Goal: Task Accomplishment & Management: Complete application form

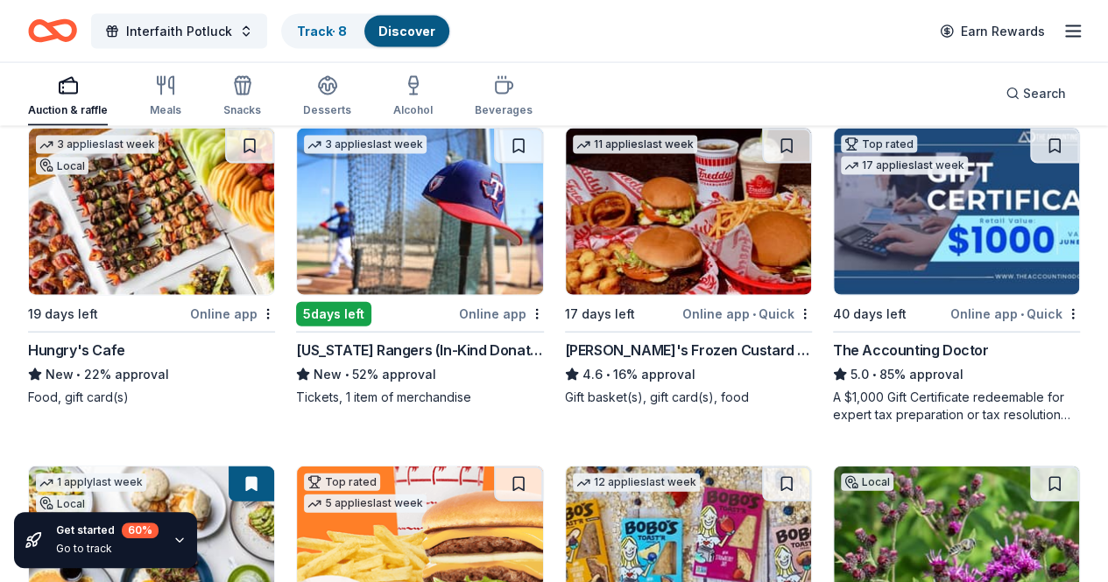
scroll to position [1891, 0]
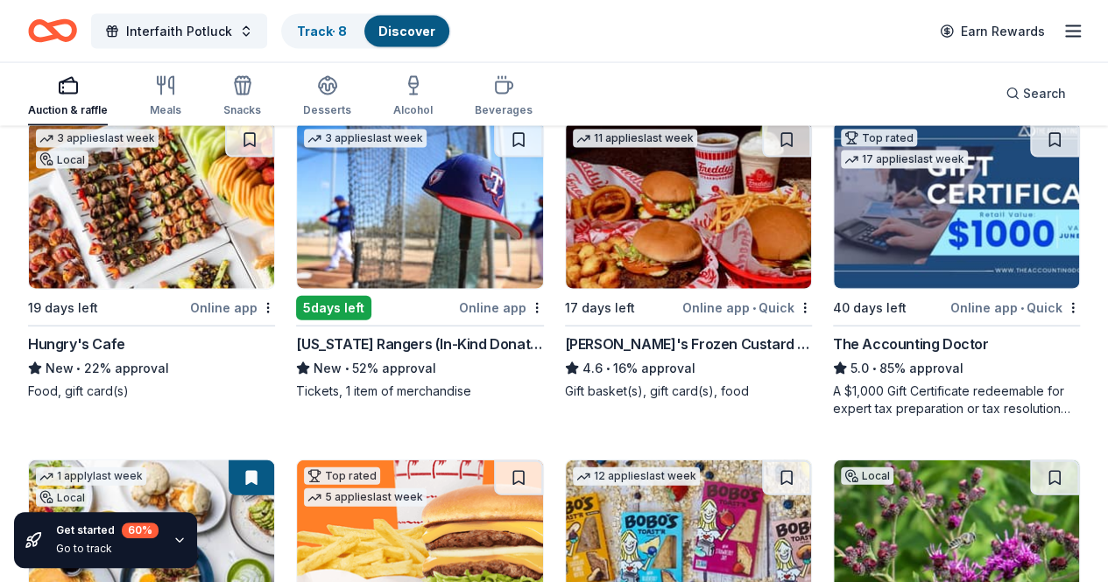
click at [297, 461] on img at bounding box center [419, 544] width 245 height 166
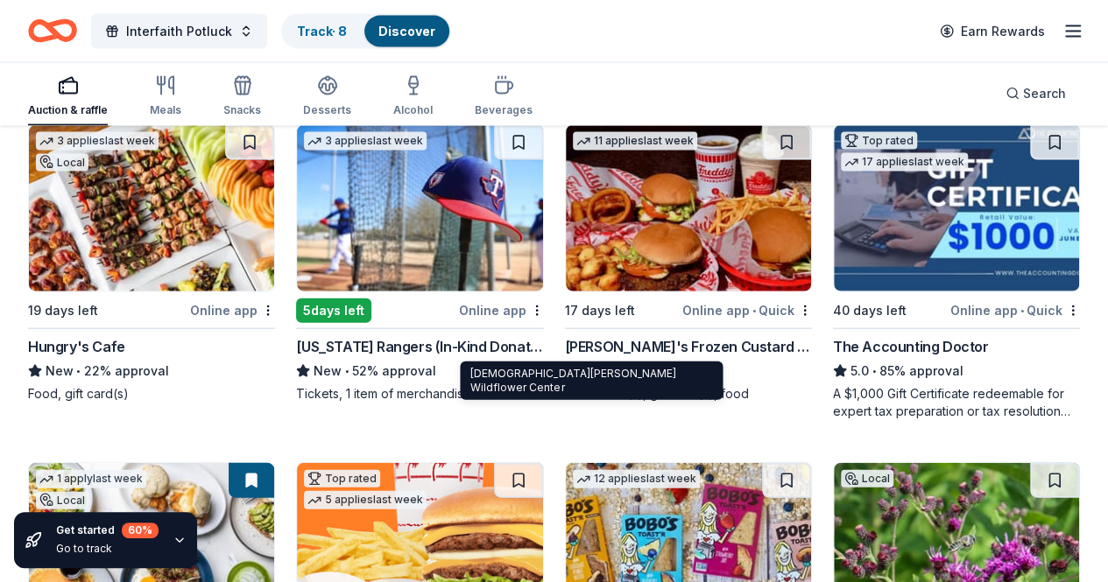
scroll to position [1885, 0]
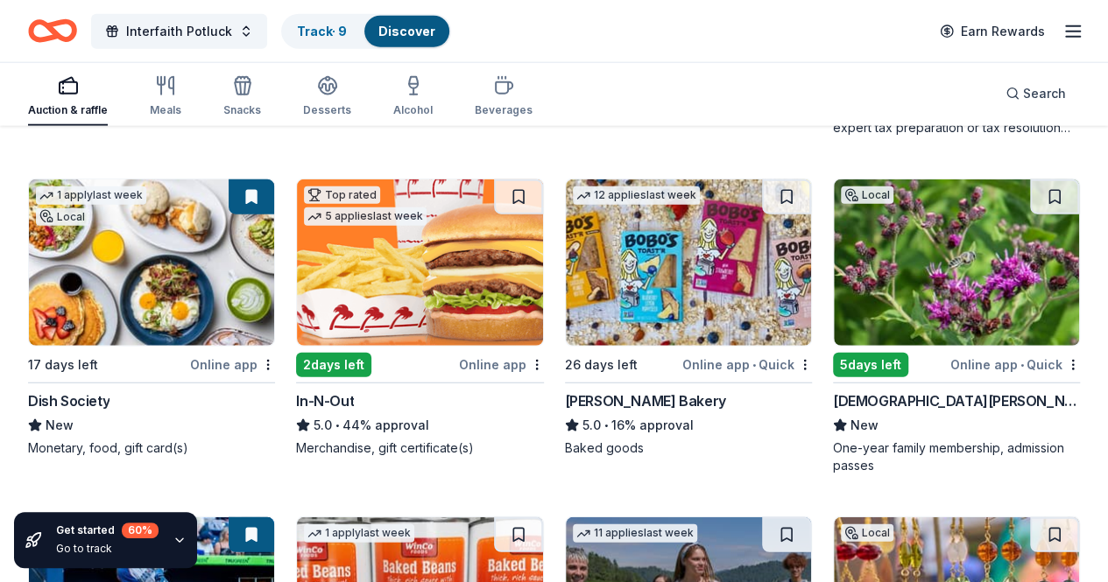
scroll to position [2165, 0]
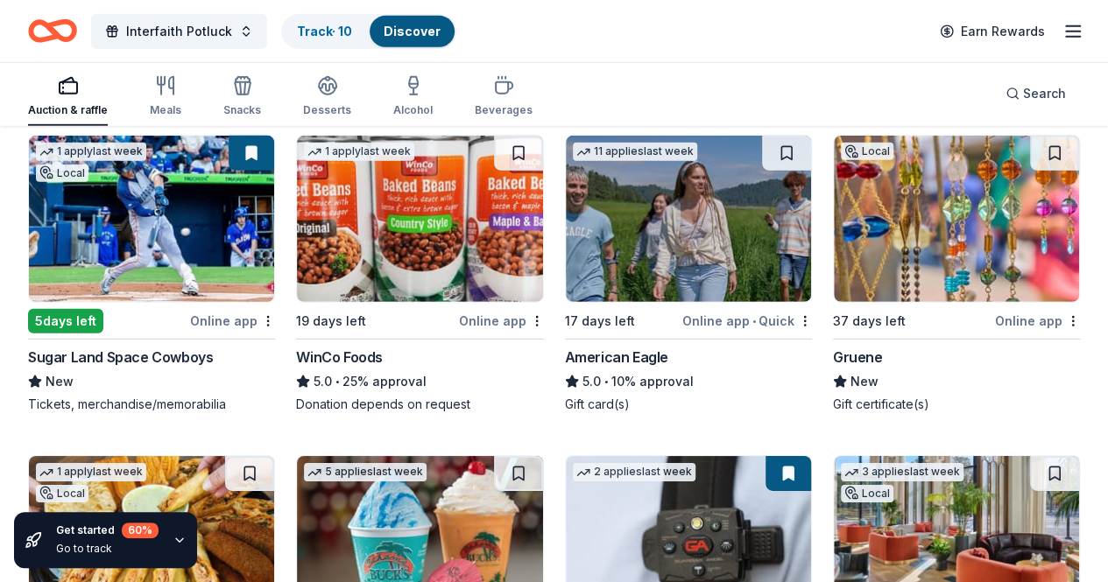
scroll to position [2557, 0]
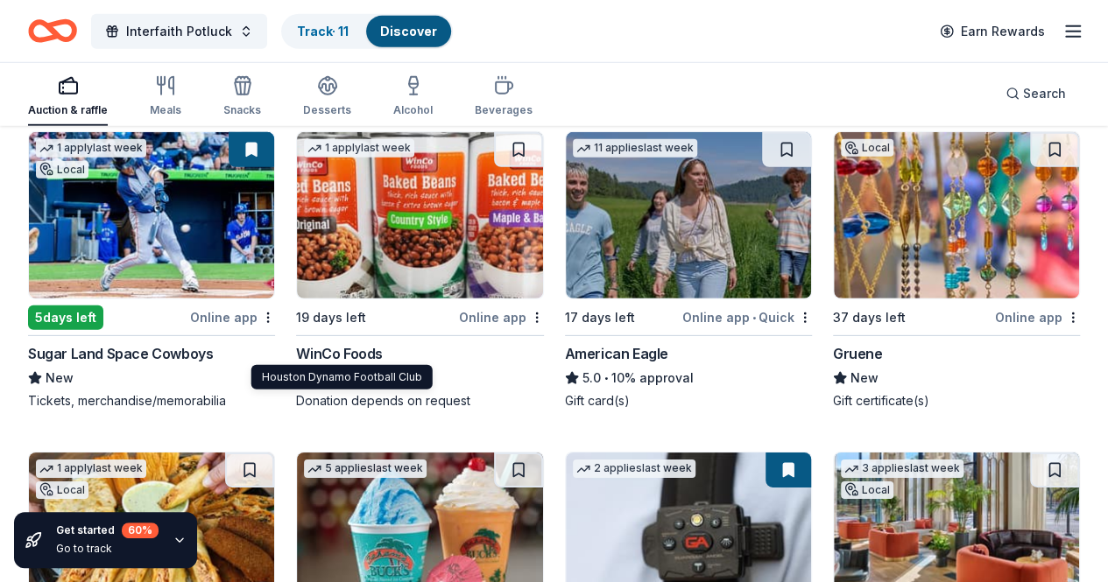
drag, startPoint x: 247, startPoint y: 349, endPoint x: 412, endPoint y: 349, distance: 164.6
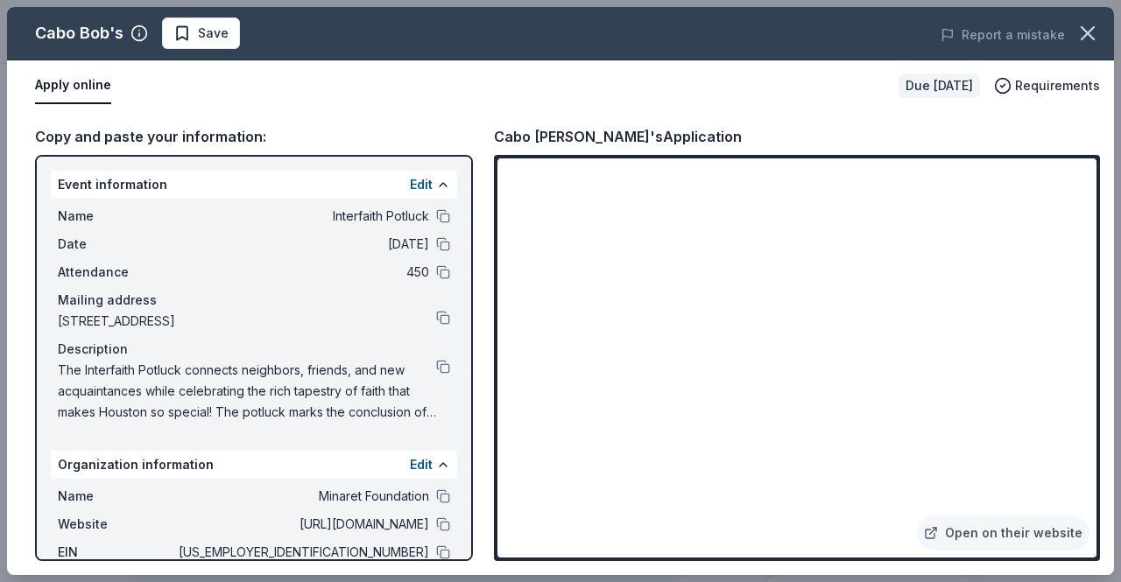
scroll to position [624, 0]
click at [201, 48] on button "Save" at bounding box center [201, 34] width 78 height 32
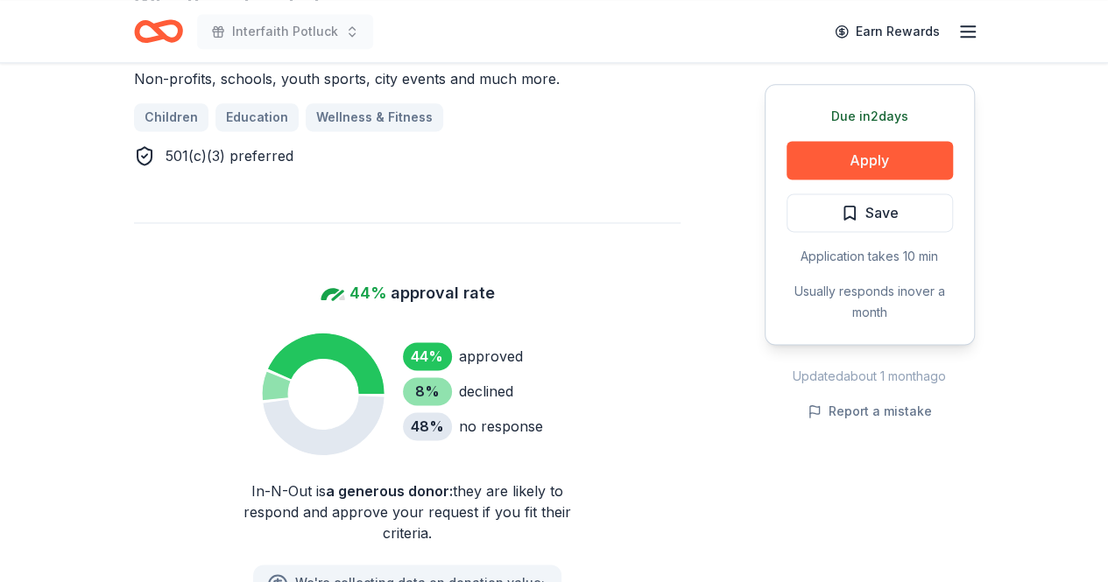
scroll to position [1128, 0]
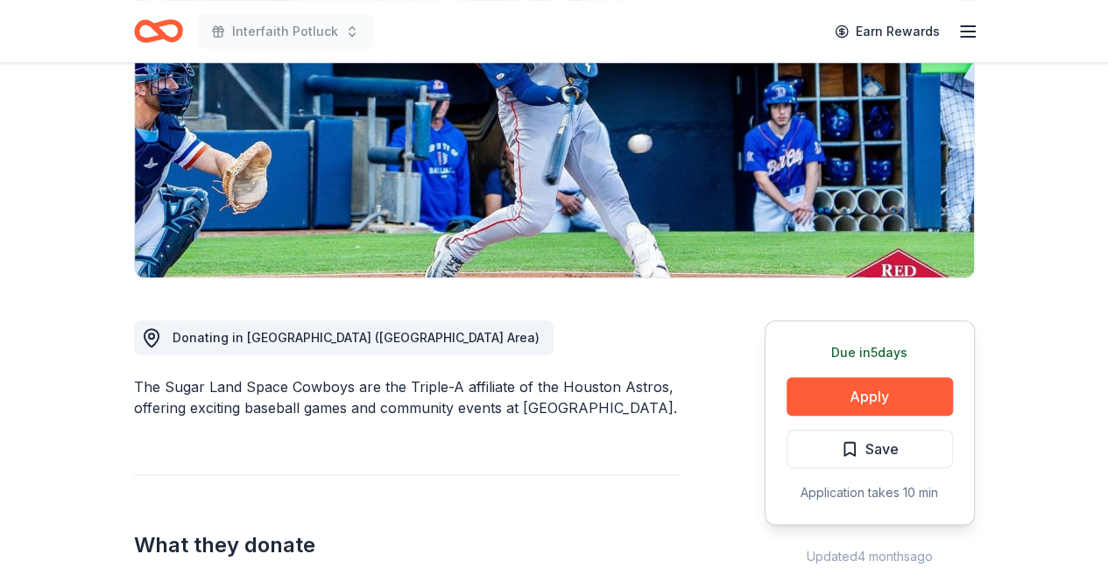
scroll to position [254, 0]
drag, startPoint x: 877, startPoint y: 391, endPoint x: 709, endPoint y: 388, distance: 168.2
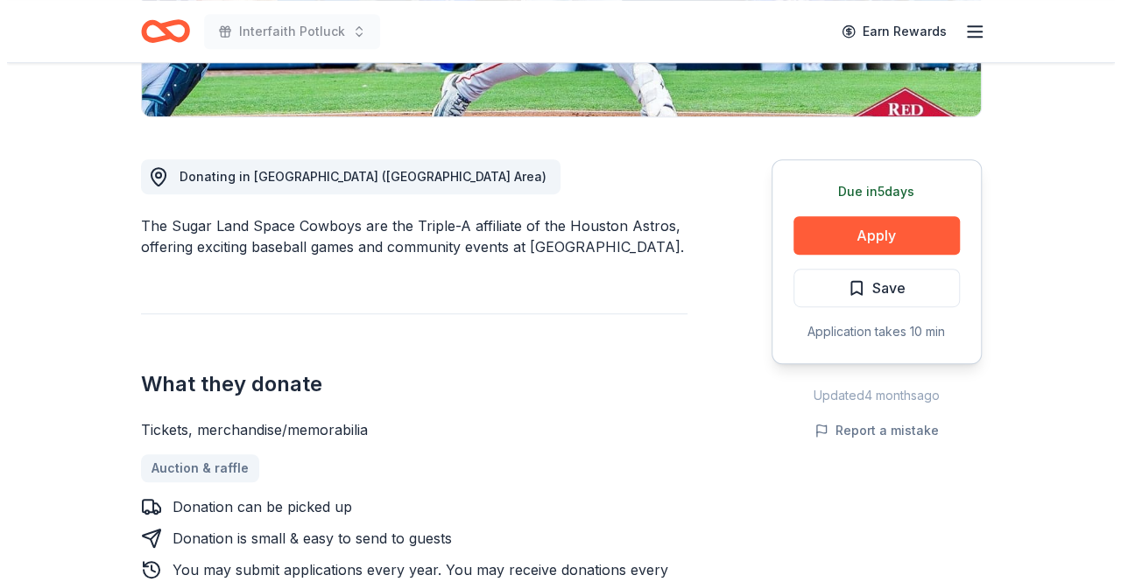
scroll to position [505, 0]
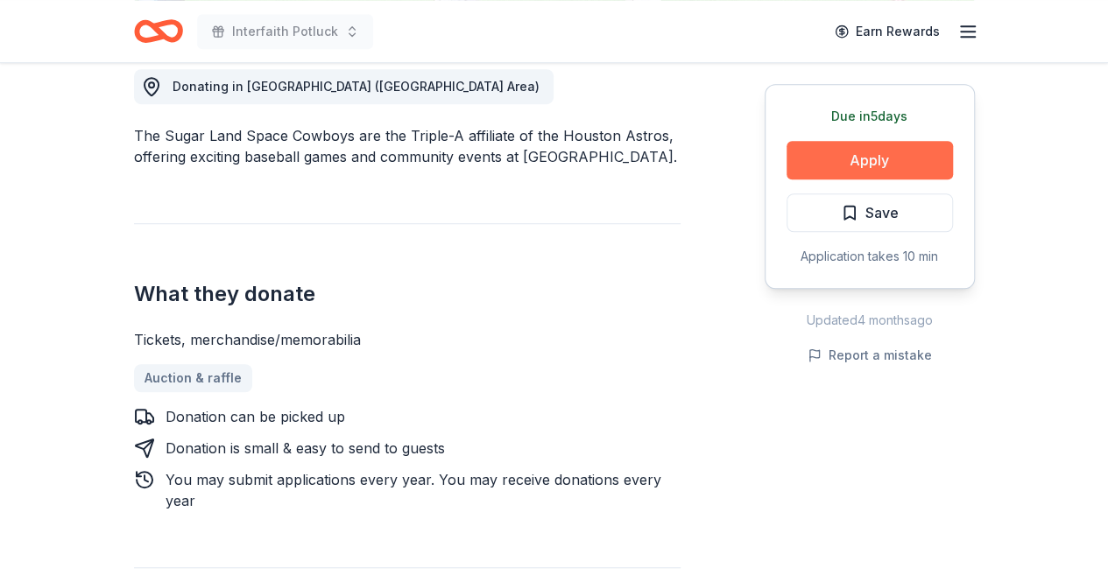
click at [865, 157] on button "Apply" at bounding box center [869, 160] width 166 height 39
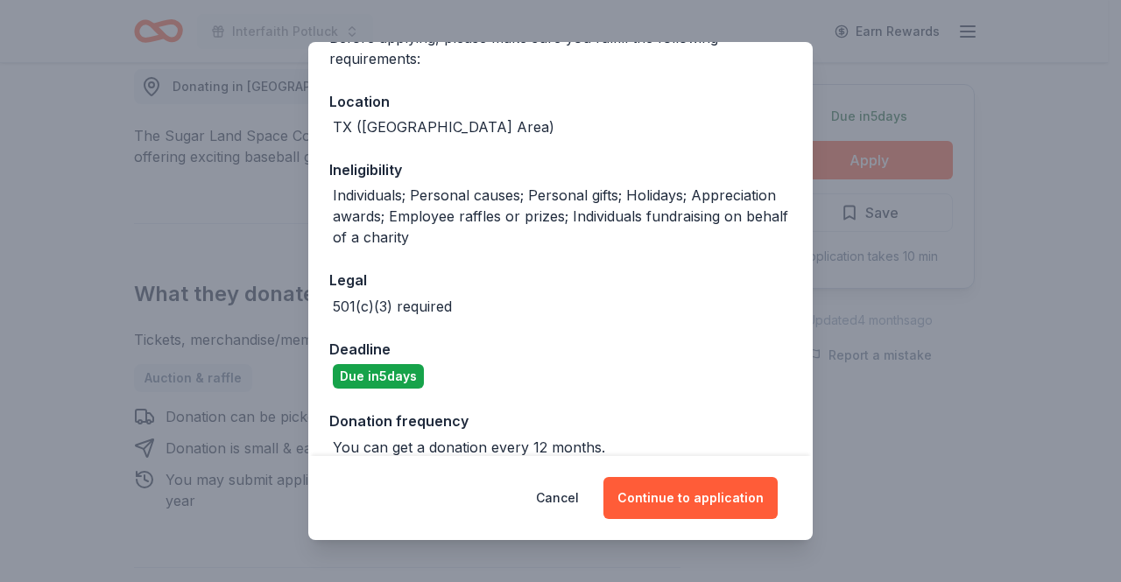
scroll to position [166, 0]
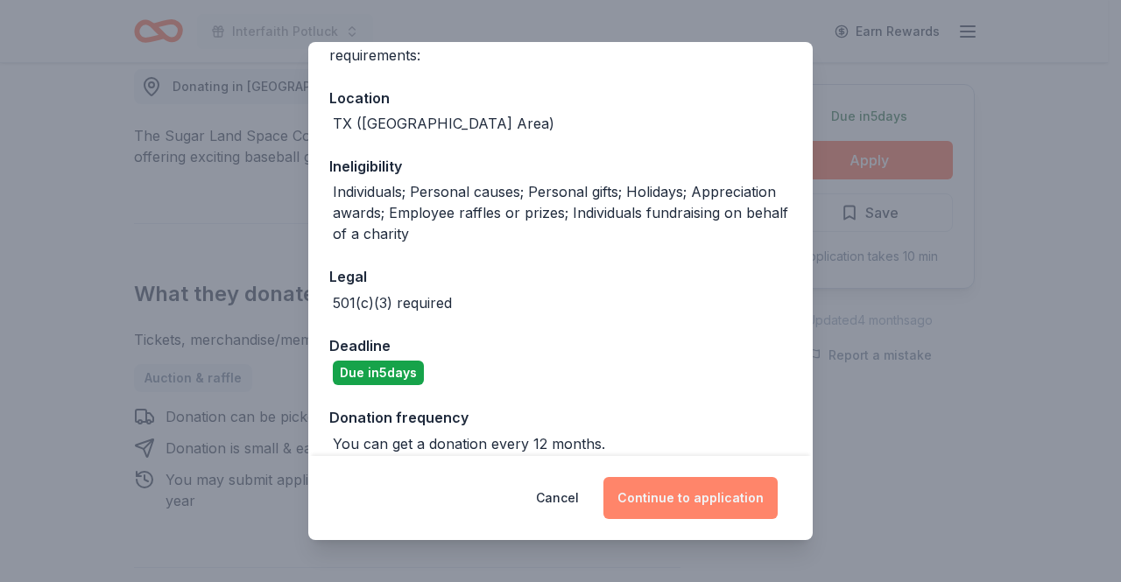
click at [671, 495] on button "Continue to application" at bounding box center [690, 498] width 174 height 42
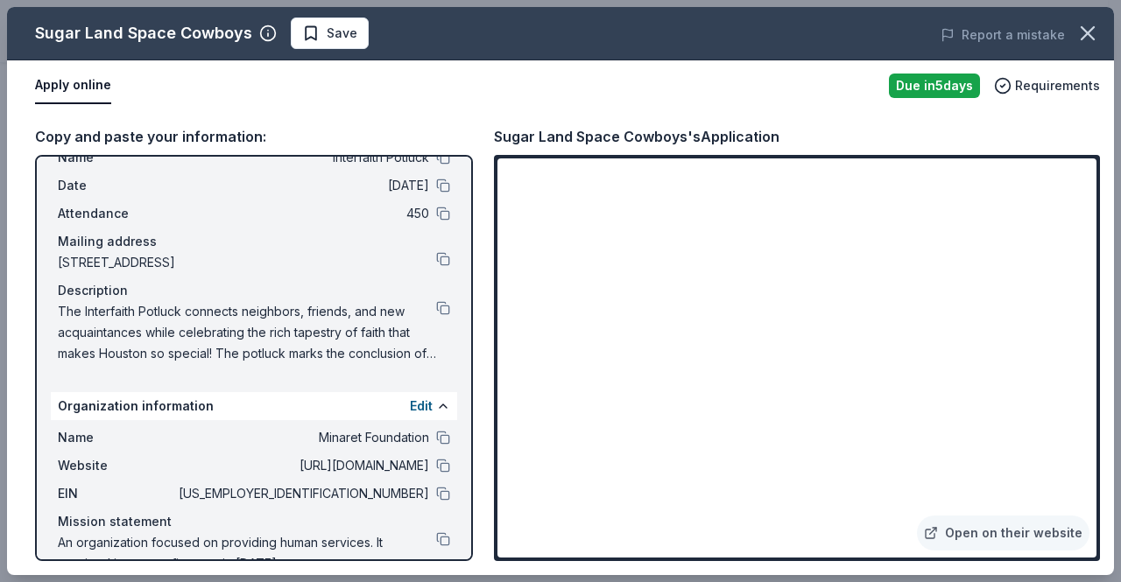
scroll to position [58, 0]
click at [436, 490] on button at bounding box center [443, 495] width 14 height 14
click at [436, 491] on button at bounding box center [443, 495] width 14 height 14
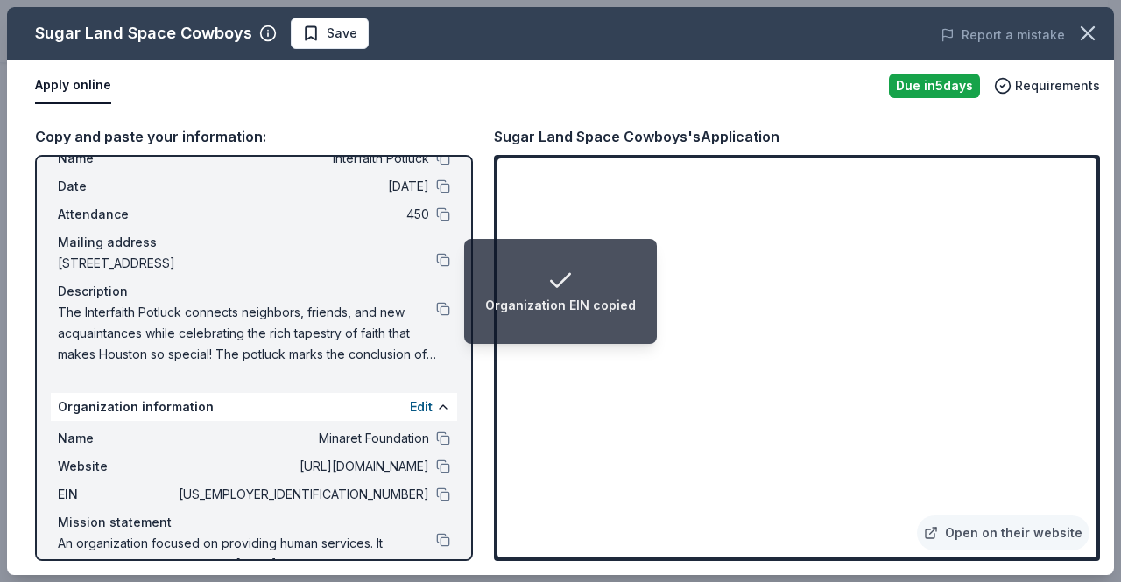
scroll to position [95, 0]
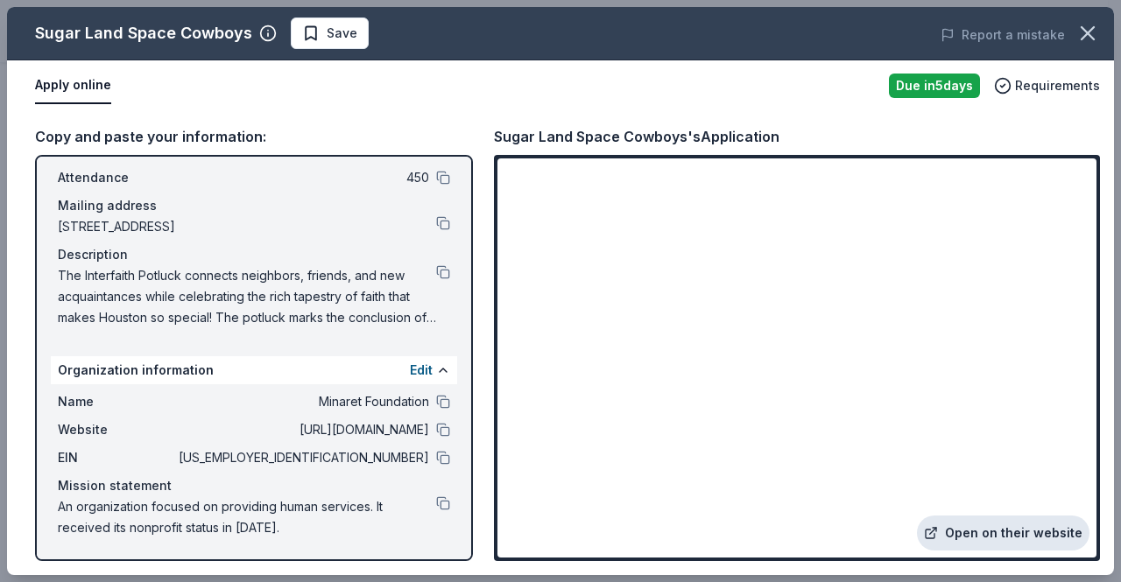
click at [992, 527] on link "Open on their website" at bounding box center [1003, 533] width 173 height 35
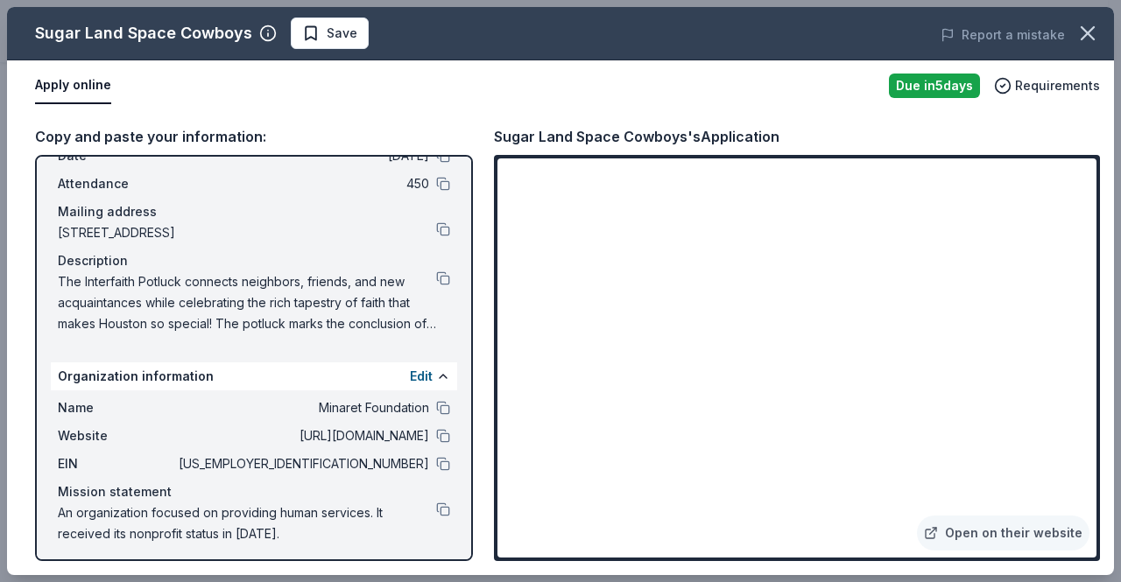
scroll to position [83, 0]
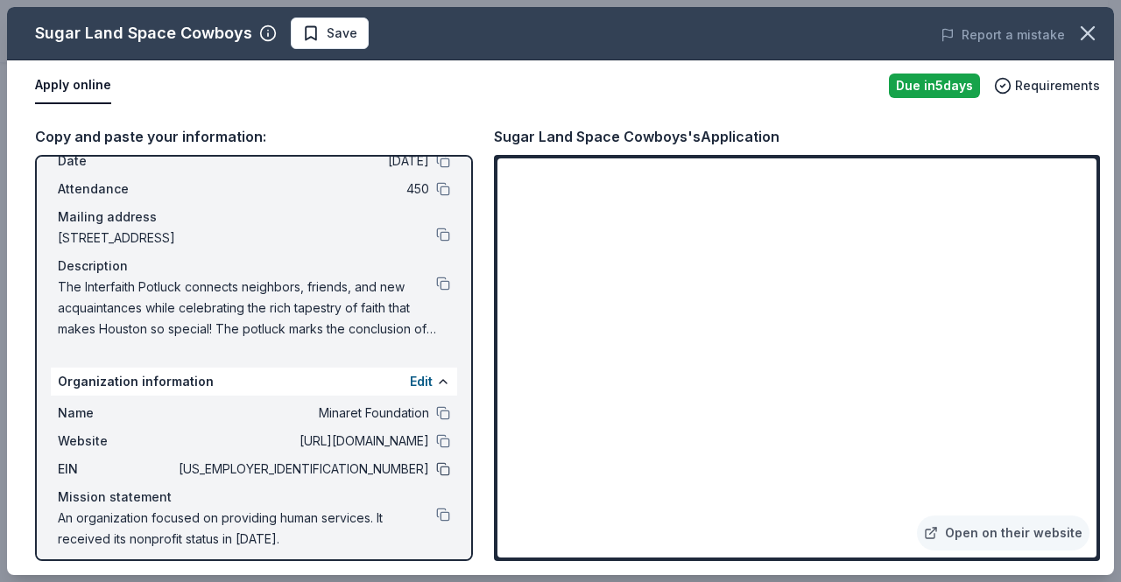
click at [436, 466] on button at bounding box center [443, 469] width 14 height 14
click at [340, 39] on span "Save" at bounding box center [342, 33] width 31 height 21
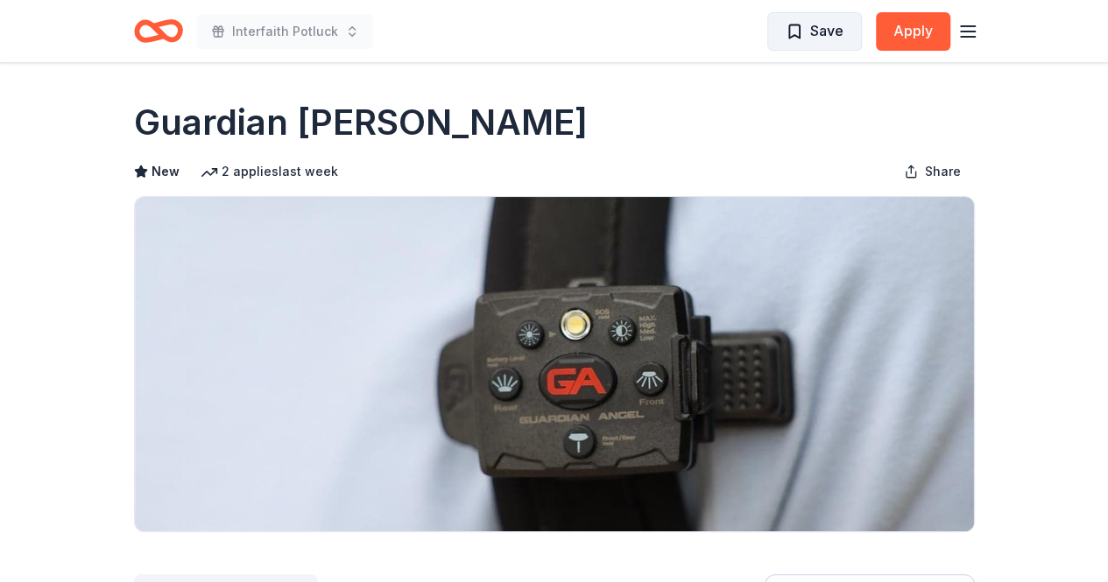
click at [832, 36] on span "Save" at bounding box center [826, 30] width 33 height 23
click at [877, 34] on button "Apply" at bounding box center [913, 31] width 74 height 39
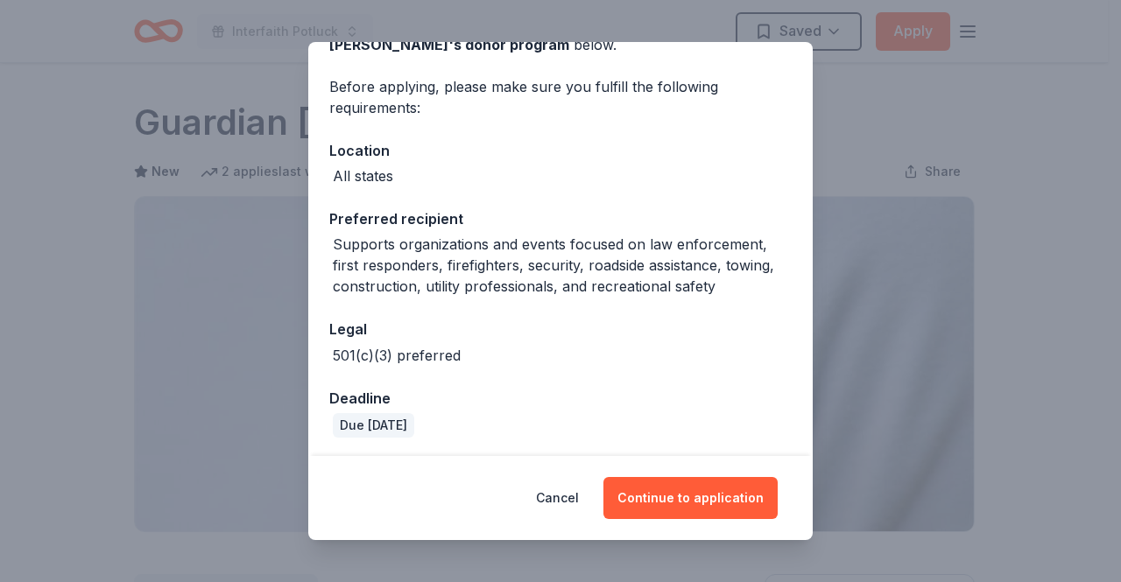
scroll to position [116, 0]
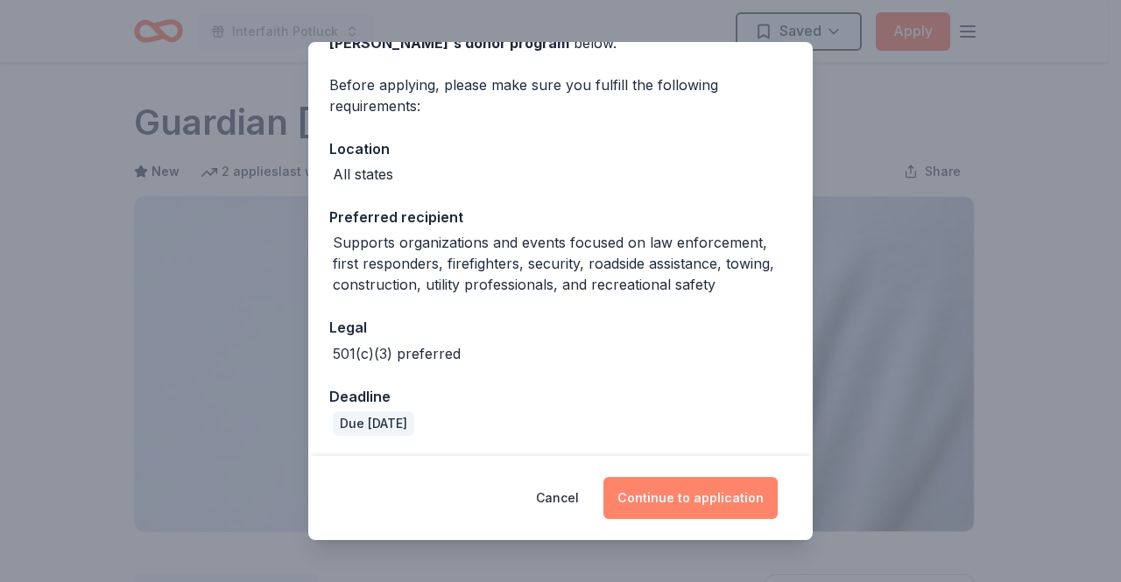
click at [694, 507] on button "Continue to application" at bounding box center [690, 498] width 174 height 42
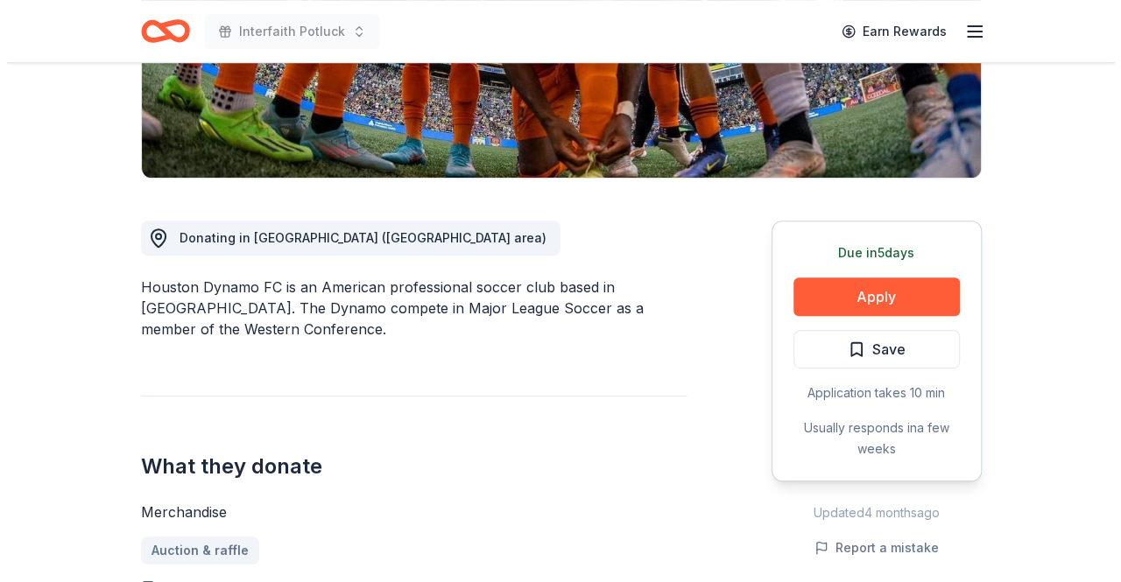
scroll to position [370, 0]
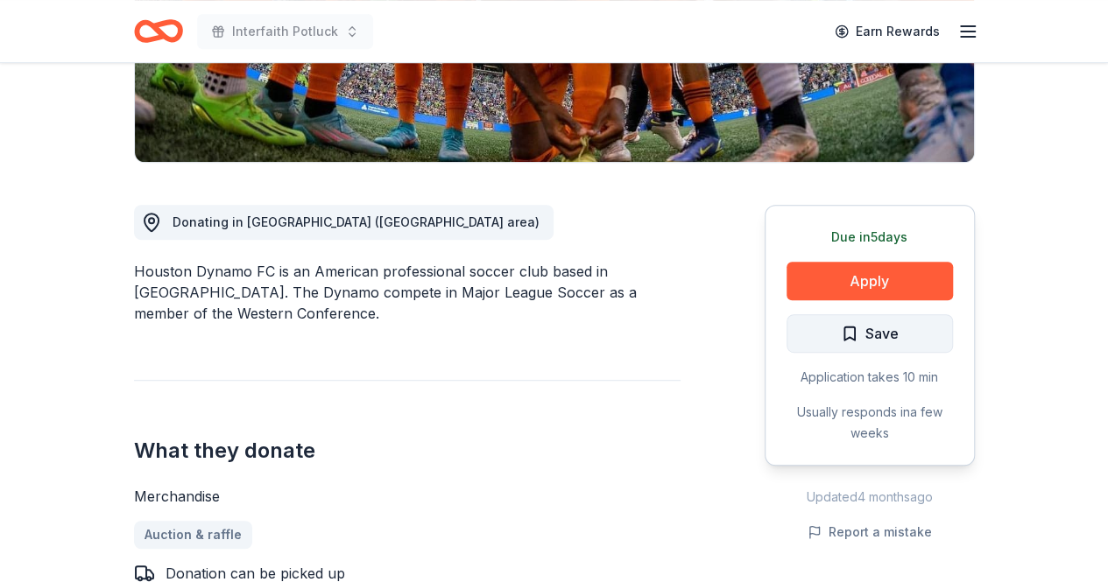
click at [868, 332] on span "Save" at bounding box center [881, 333] width 33 height 23
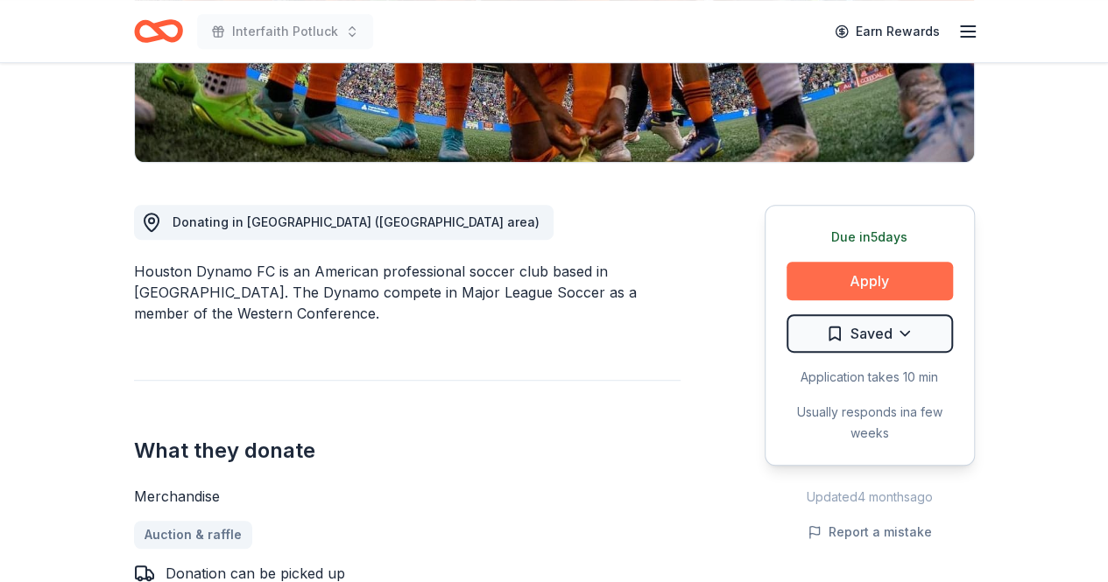
click at [871, 286] on button "Apply" at bounding box center [869, 281] width 166 height 39
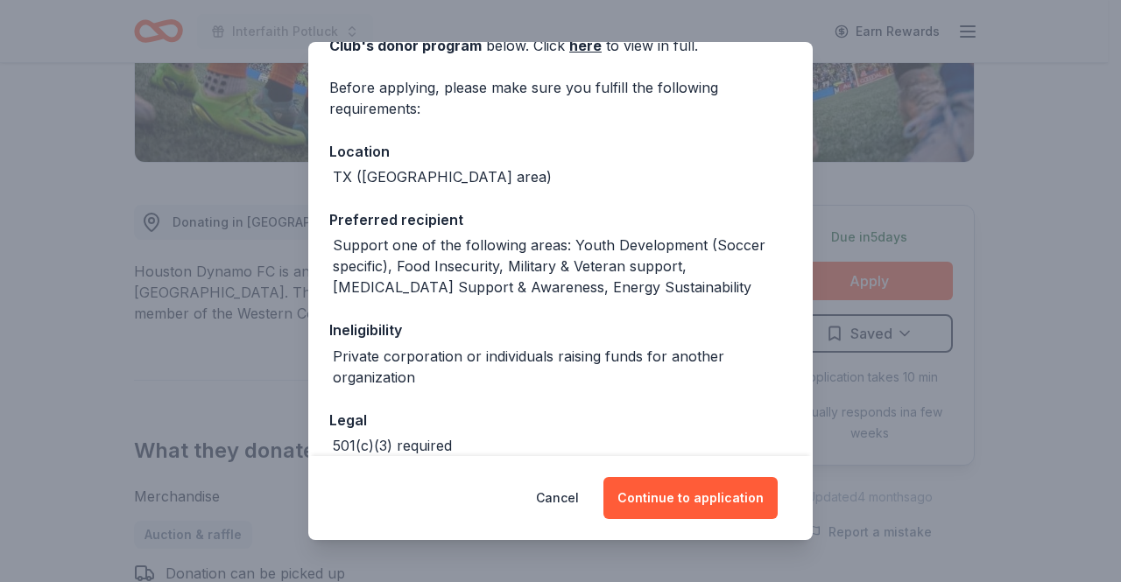
scroll to position [118, 0]
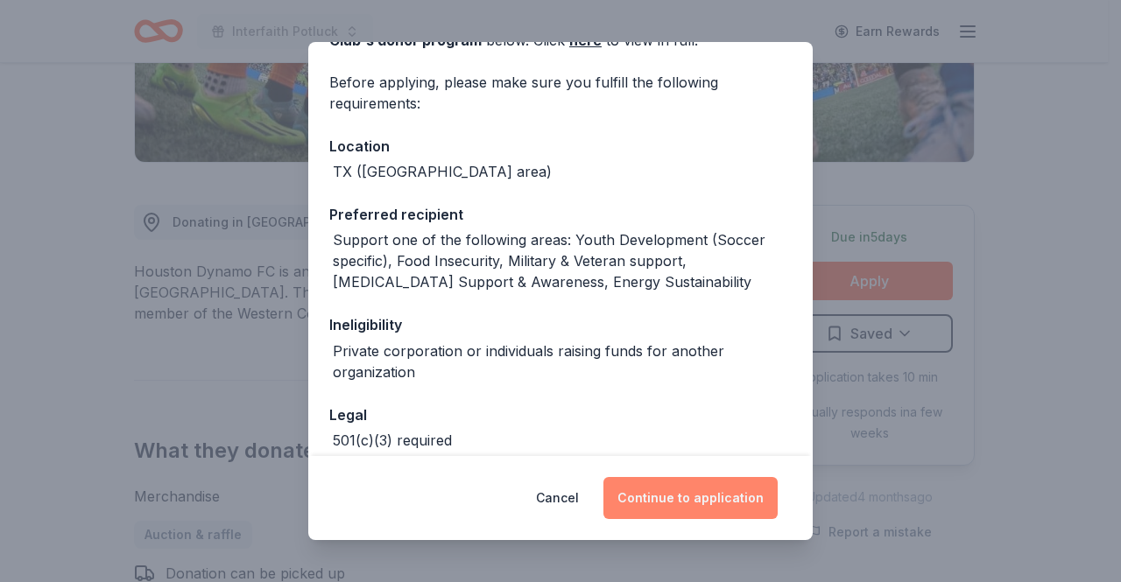
click at [727, 504] on button "Continue to application" at bounding box center [690, 498] width 174 height 42
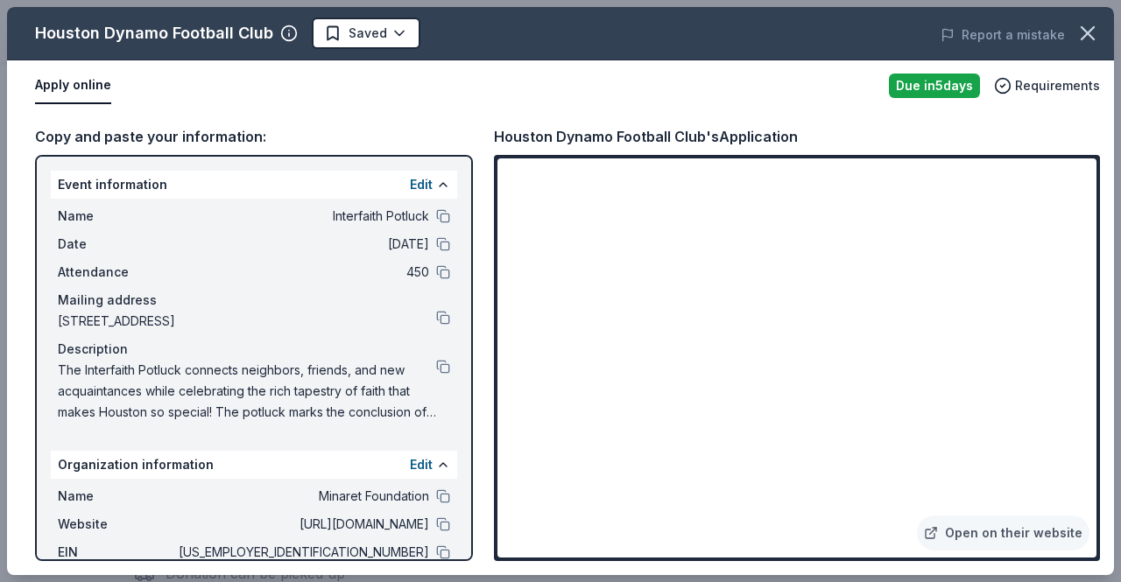
click at [436, 546] on div at bounding box center [443, 553] width 14 height 14
click at [436, 548] on button at bounding box center [443, 553] width 14 height 14
